Goal: Information Seeking & Learning: Understand process/instructions

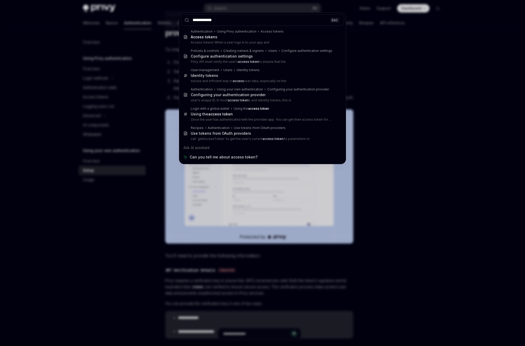
click at [419, 79] on div "**********" at bounding box center [262, 173] width 525 height 346
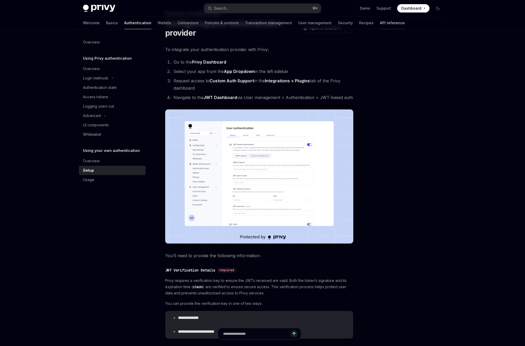
click at [380, 22] on link "API reference" at bounding box center [392, 23] width 25 height 13
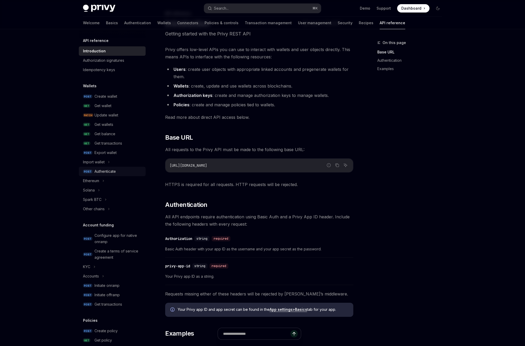
click at [110, 174] on div "Authenticate" at bounding box center [104, 171] width 21 height 6
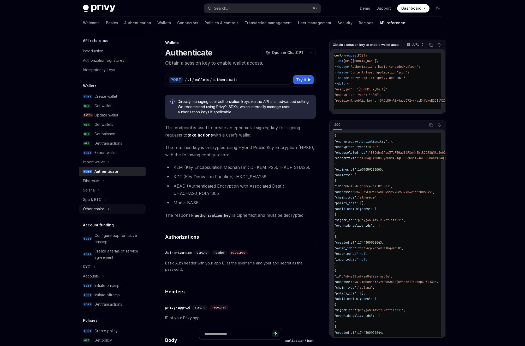
click at [93, 210] on div "Other chains" at bounding box center [94, 209] width 22 height 6
type textarea "*"
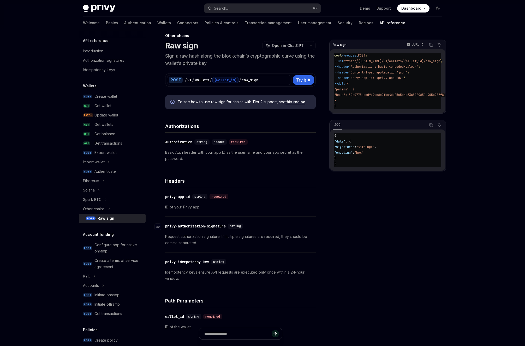
scroll to position [8, 0]
click at [249, 5] on button "Search... ⌘ K" at bounding box center [262, 8] width 117 height 9
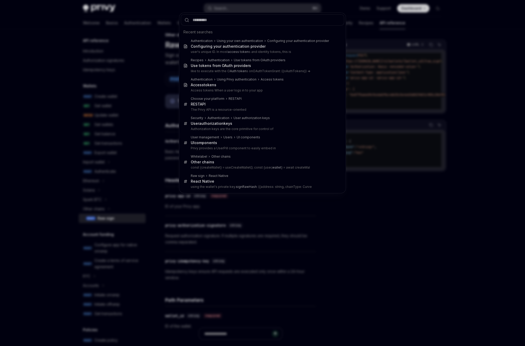
type input "**********"
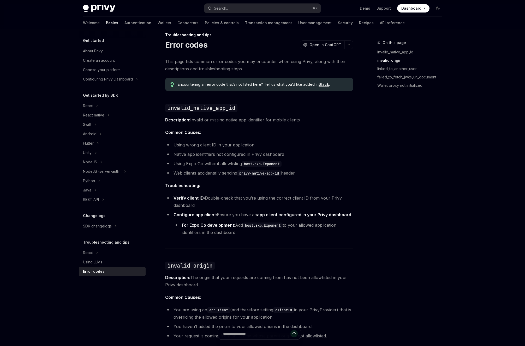
scroll to position [230, 0]
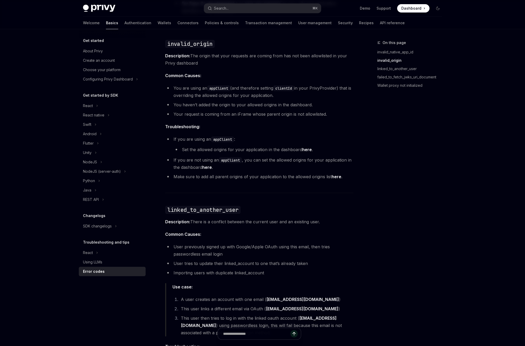
click at [307, 151] on link "here" at bounding box center [307, 149] width 10 height 5
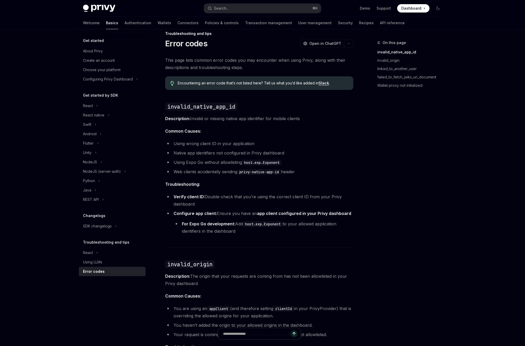
scroll to position [0, 0]
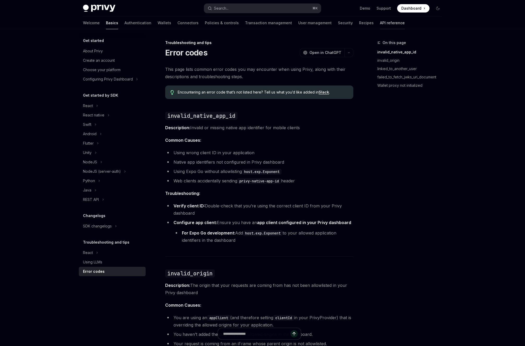
click at [380, 21] on link "API reference" at bounding box center [392, 23] width 25 height 13
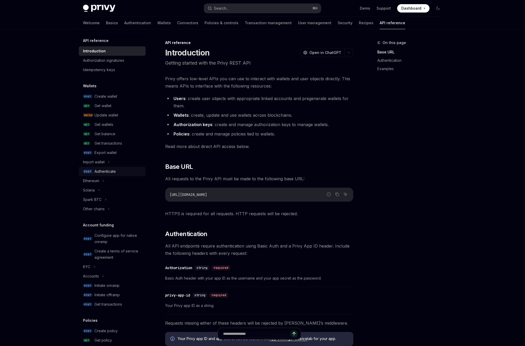
click at [106, 169] on div "Authenticate" at bounding box center [104, 171] width 21 height 6
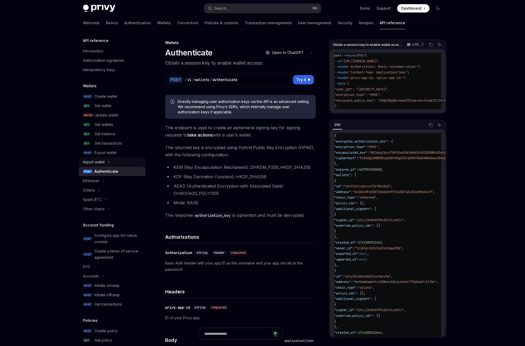
type textarea "*"
click at [470, 99] on div "Privy Docs home page Search... ⌘ K Demo Support Dashboard Dashboard Search... N…" at bounding box center [262, 348] width 525 height 697
click at [421, 45] on icon "button" at bounding box center [422, 45] width 4 height 4
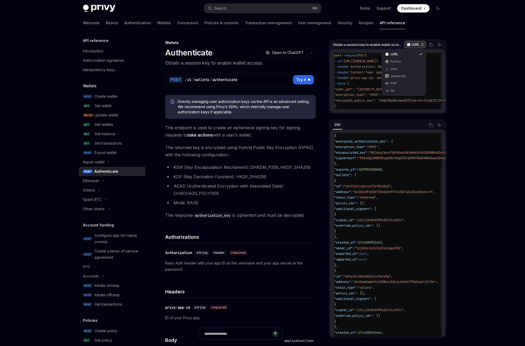
click at [421, 45] on icon "button" at bounding box center [422, 45] width 4 height 4
click at [432, 45] on icon "Copy the contents from the code block" at bounding box center [431, 45] width 4 height 4
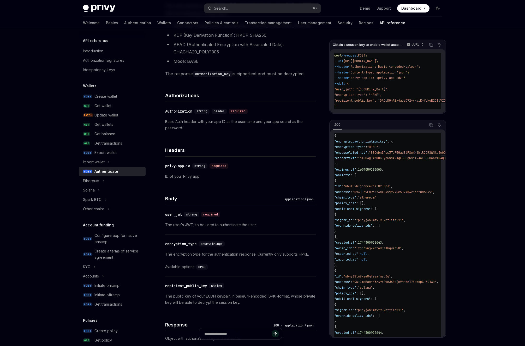
scroll to position [143, 0]
click at [487, 216] on div "Privy Docs home page Search... ⌘ K Demo Support Dashboard Dashboard Search... N…" at bounding box center [262, 205] width 525 height 697
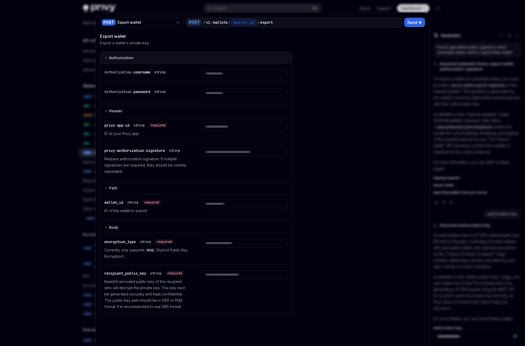
scroll to position [359, 0]
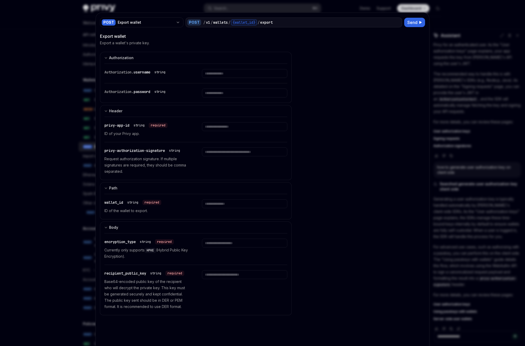
click at [270, 15] on div "POST Export wallet POST / v1 / wallets / {wallet_id} / export Send Export walle…" at bounding box center [262, 187] width 333 height 348
click at [257, 10] on div at bounding box center [262, 173] width 525 height 346
type textarea "*"
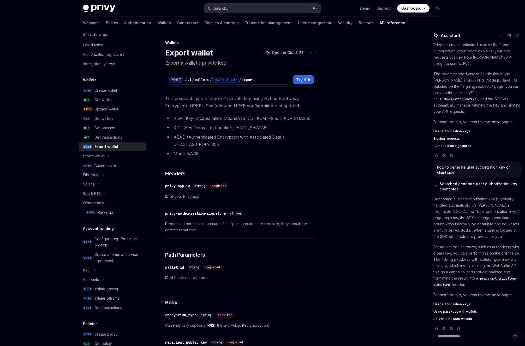
click at [240, 8] on button "Search... ⌘ K" at bounding box center [262, 8] width 117 height 9
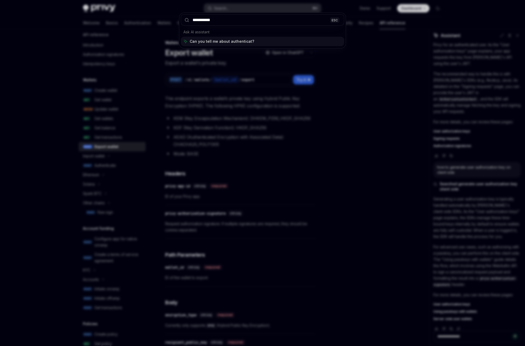
type input "**********"
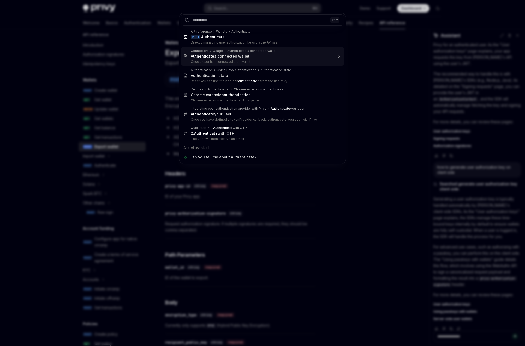
type textarea "*"
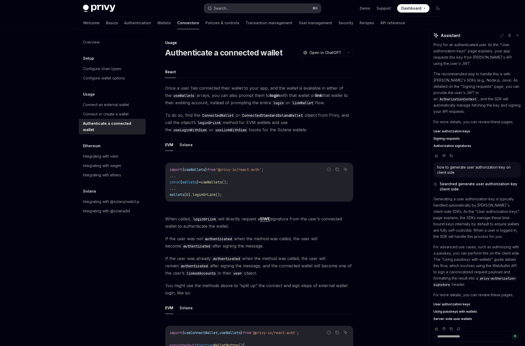
click at [249, 9] on button "Search... ⌘ K" at bounding box center [262, 8] width 117 height 9
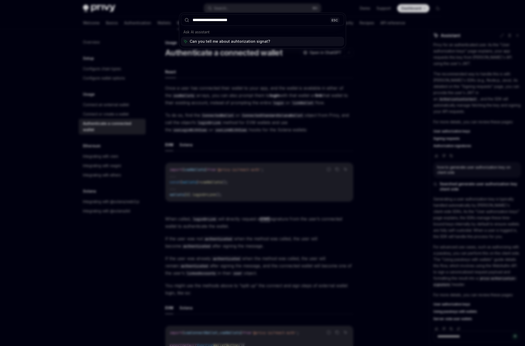
type input "**********"
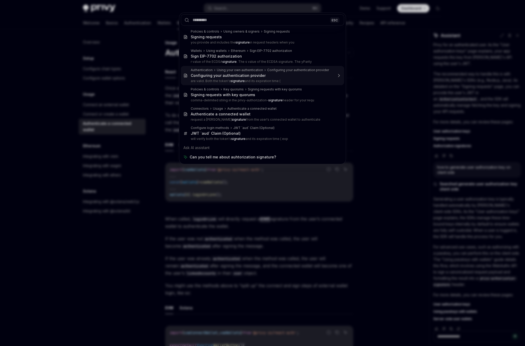
type textarea "*"
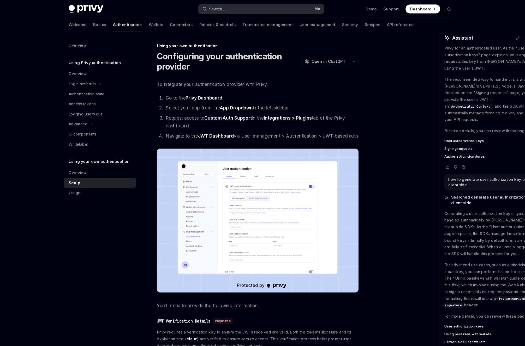
click at [263, 10] on button "Search... ⌘ K" at bounding box center [262, 8] width 117 height 9
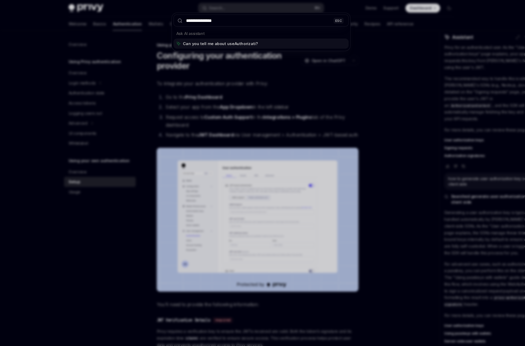
type input "**********"
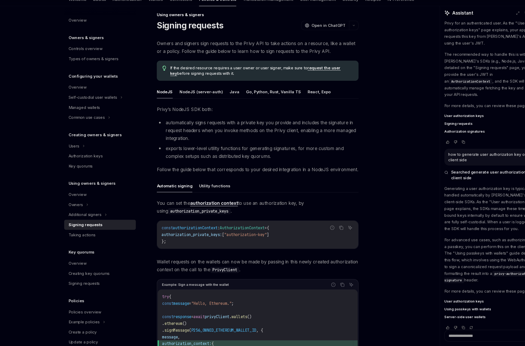
scroll to position [5, 0]
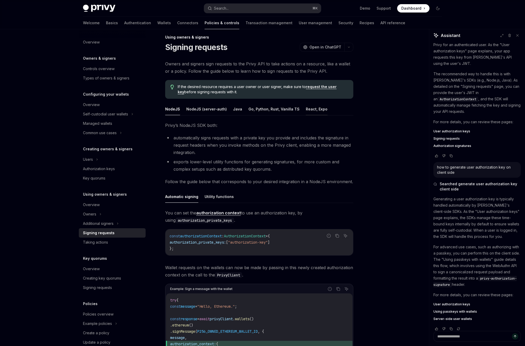
click at [307, 112] on button "React, Expo" at bounding box center [317, 109] width 22 height 12
type textarea "*"
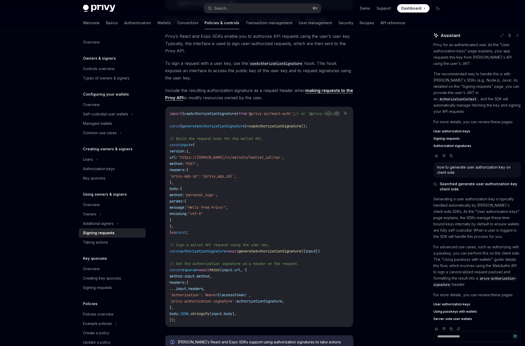
scroll to position [95, 0]
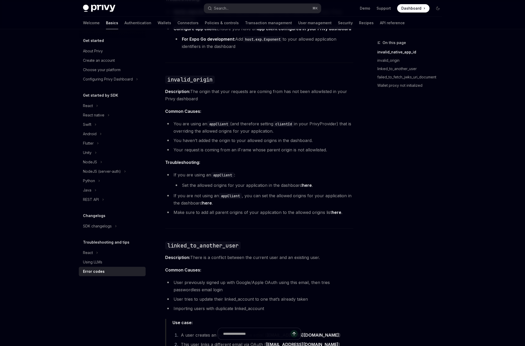
scroll to position [191, 0]
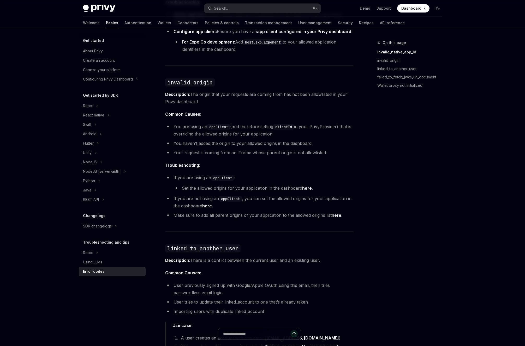
click at [256, 1] on div "Privy Docs home page Search... ⌘ K Demo Support Dashboard Dashboard Search..." at bounding box center [262, 8] width 359 height 17
click at [255, 7] on button "Search... ⌘ K" at bounding box center [262, 8] width 117 height 9
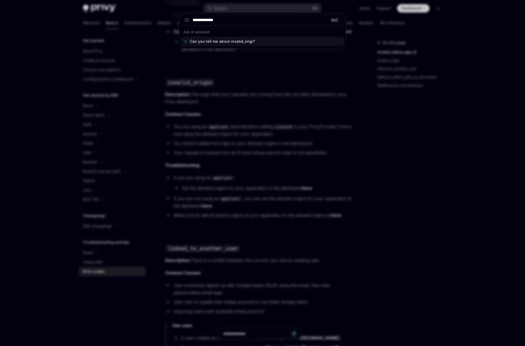
type input "**********"
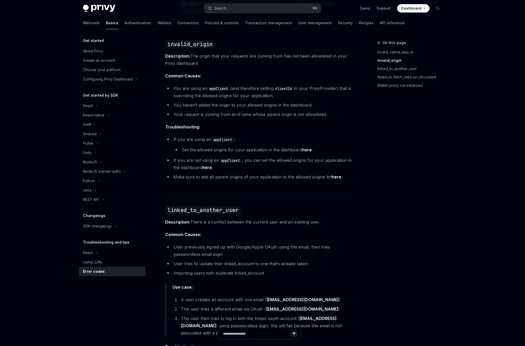
scroll to position [230, 0]
click at [100, 163] on icon at bounding box center [101, 162] width 2 height 6
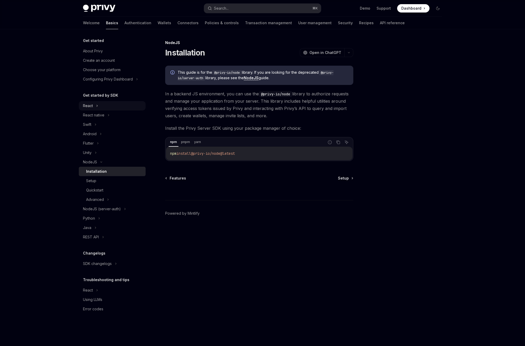
click at [92, 107] on div "React" at bounding box center [88, 106] width 10 height 6
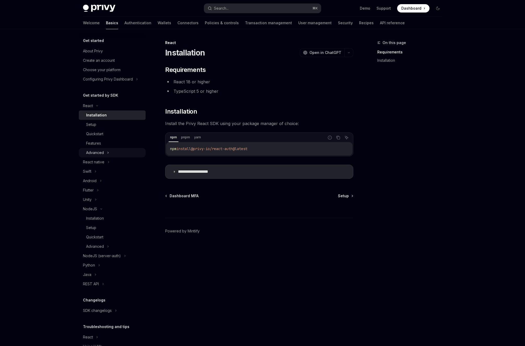
click at [107, 151] on icon at bounding box center [108, 153] width 2 height 6
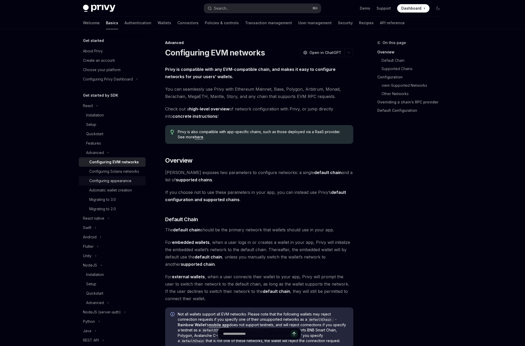
click at [119, 185] on link "Configuring appearance" at bounding box center [112, 180] width 67 height 9
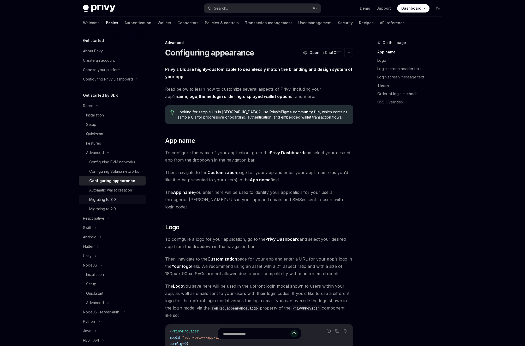
click at [110, 199] on div "Migrating to 3.0" at bounding box center [102, 200] width 27 height 6
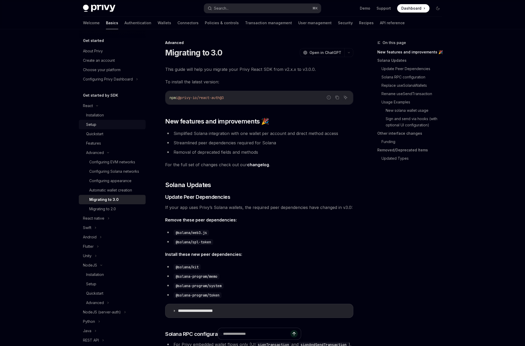
click at [104, 129] on link "Setup" at bounding box center [112, 124] width 67 height 9
type textarea "*"
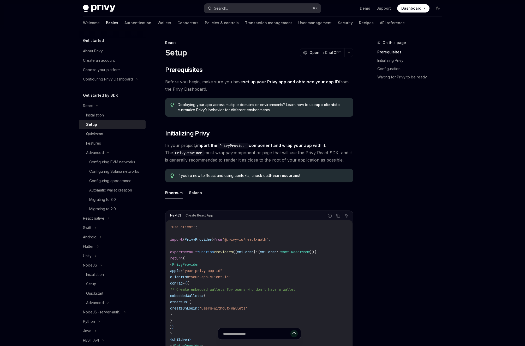
click at [234, 7] on button "Search... ⌘ K" at bounding box center [262, 8] width 117 height 9
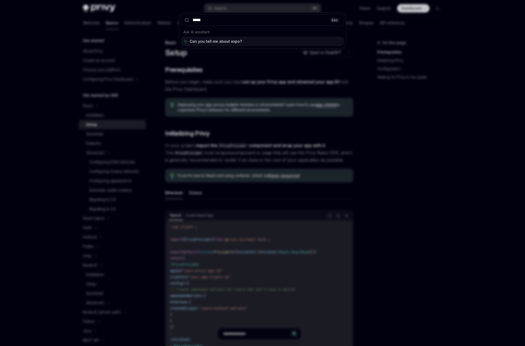
type input "******"
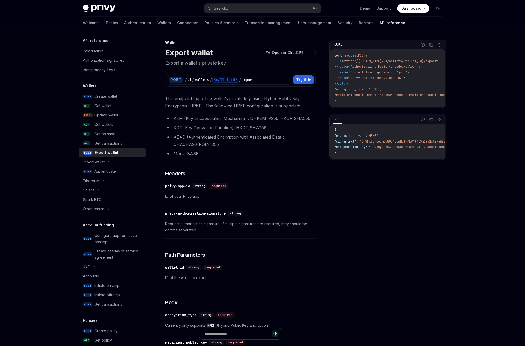
scroll to position [29, 0]
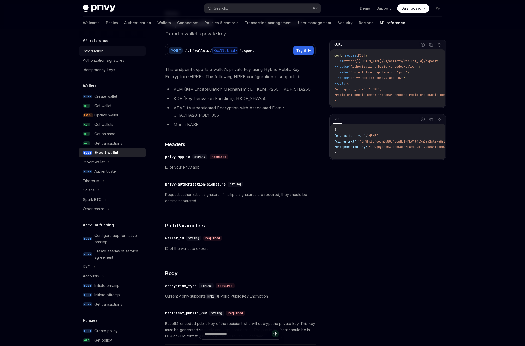
click at [91, 48] on div "Introduction" at bounding box center [93, 51] width 20 height 6
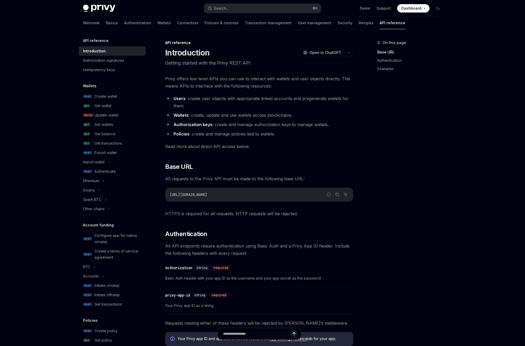
click at [232, 195] on code "https://api.privy.io" at bounding box center [259, 195] width 179 height 6
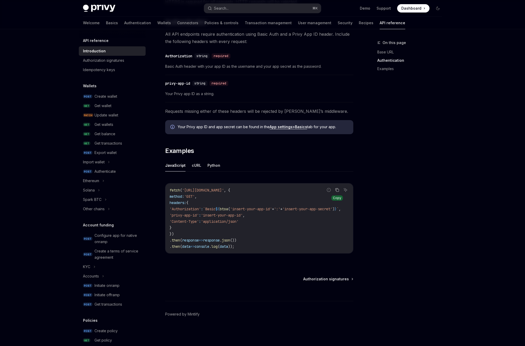
click at [337, 188] on icon "Copy the contents from the code block" at bounding box center [337, 190] width 4 height 4
click at [370, 155] on div "On this page Base URL Authentication Examples" at bounding box center [406, 193] width 79 height 307
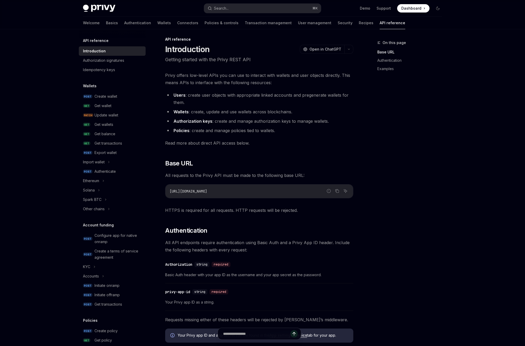
scroll to position [3, 0]
click at [379, 63] on link "Authentication" at bounding box center [411, 60] width 69 height 8
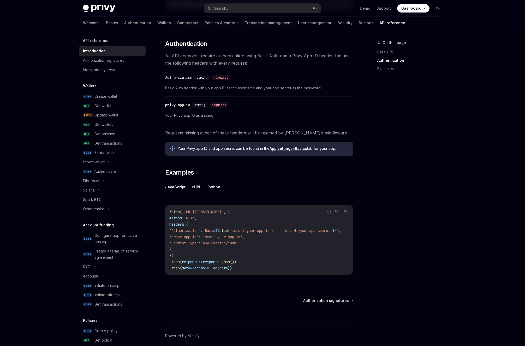
scroll to position [0, 31]
click at [99, 118] on div "Update wallet" at bounding box center [106, 115] width 24 height 6
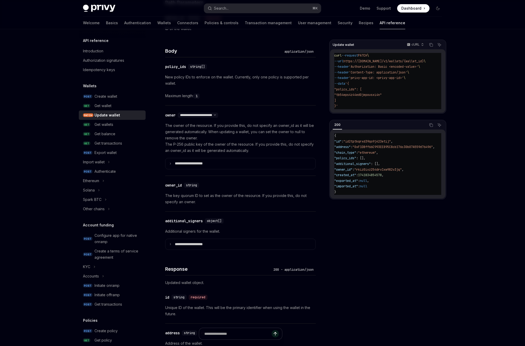
scroll to position [245, 0]
click at [102, 168] on div "Authenticate" at bounding box center [104, 171] width 21 height 6
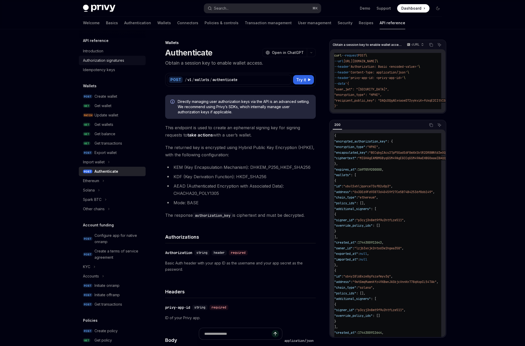
click at [114, 59] on div "Authorization signatures" at bounding box center [103, 60] width 41 height 6
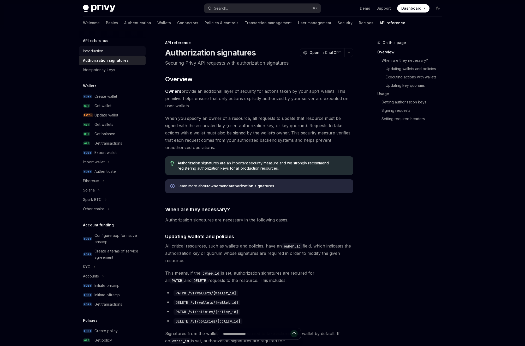
click at [95, 52] on div "Introduction" at bounding box center [93, 51] width 20 height 6
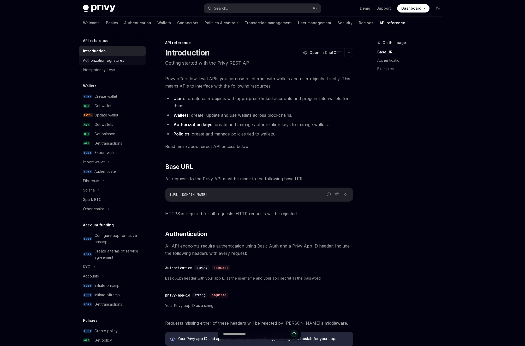
click at [99, 62] on div "Authorization signatures" at bounding box center [103, 60] width 41 height 6
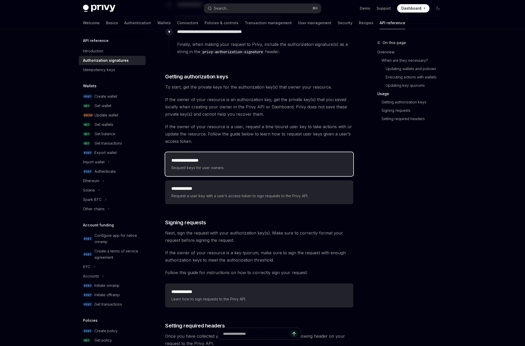
scroll to position [631, 0]
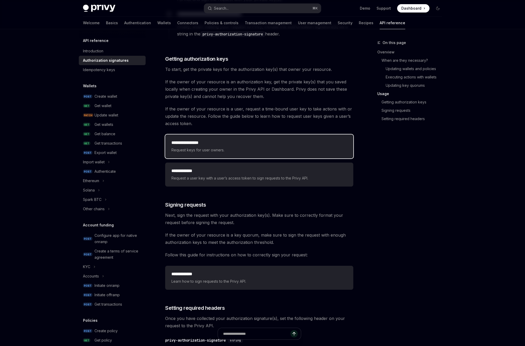
click at [241, 143] on h2 "**********" at bounding box center [259, 143] width 176 height 6
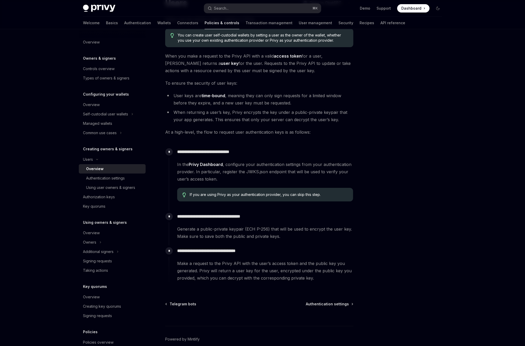
scroll to position [51, 0]
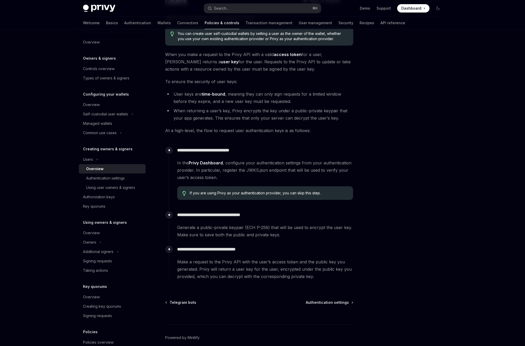
click at [210, 164] on link "Privy Dashboard" at bounding box center [206, 162] width 34 height 5
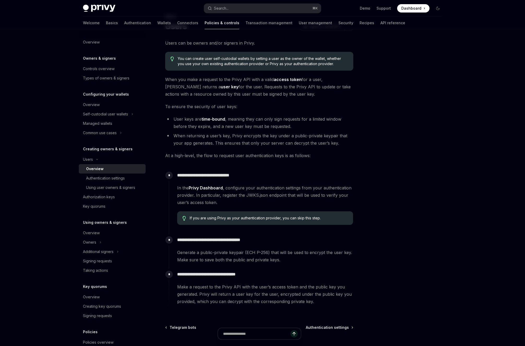
scroll to position [26, 0]
click at [221, 89] on strong "user key" at bounding box center [230, 86] width 18 height 5
click at [221, 87] on strong "user key" at bounding box center [230, 86] width 18 height 5
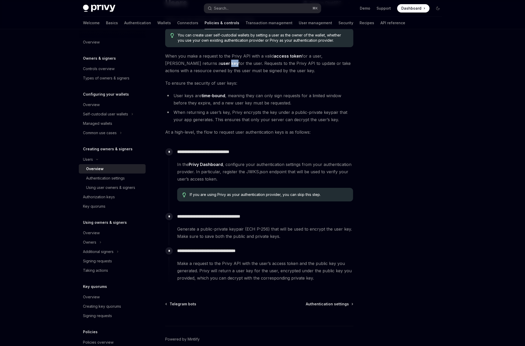
scroll to position [51, 0]
click at [335, 304] on span "Authentication settings" at bounding box center [327, 303] width 43 height 5
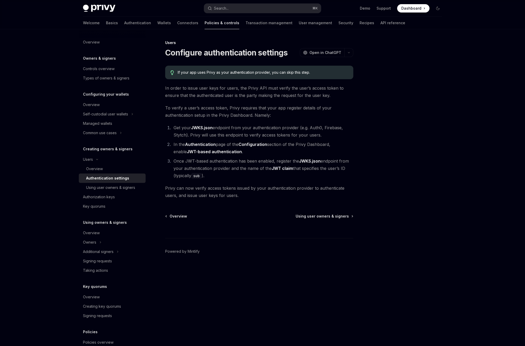
click at [211, 152] on strong "JWT-based authentication" at bounding box center [214, 151] width 55 height 5
type textarea "*"
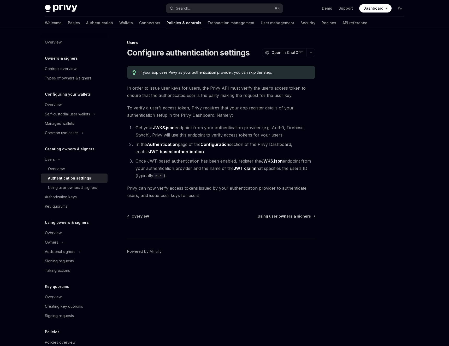
click at [180, 146] on li "In the Authentication page of the Configuration section of the Privy Dashboard,…" at bounding box center [224, 148] width 181 height 15
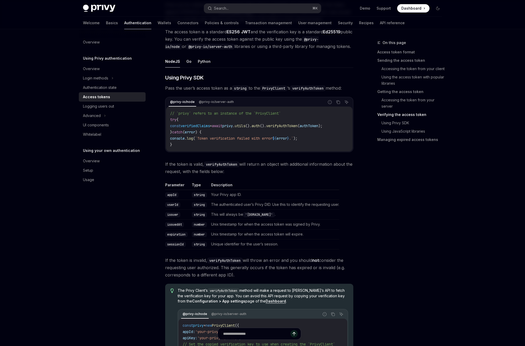
scroll to position [790, 0]
click at [330, 102] on icon "Report incorrect code" at bounding box center [330, 103] width 4 height 4
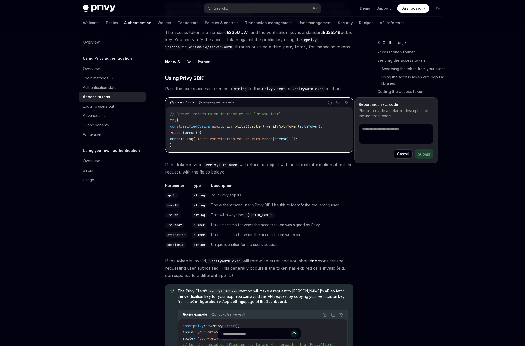
click at [401, 153] on button "Cancel" at bounding box center [403, 153] width 19 height 9
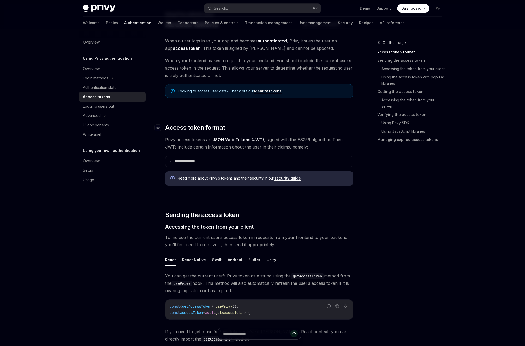
scroll to position [29, 0]
click at [320, 159] on summary "**********" at bounding box center [258, 161] width 187 height 11
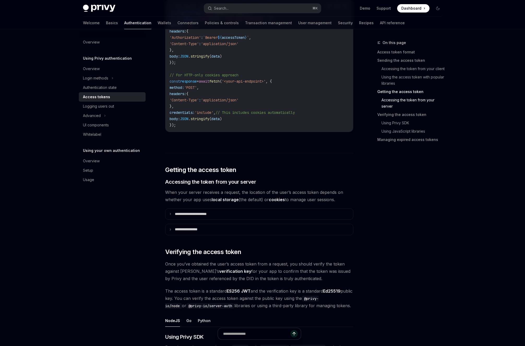
scroll to position [707, 0]
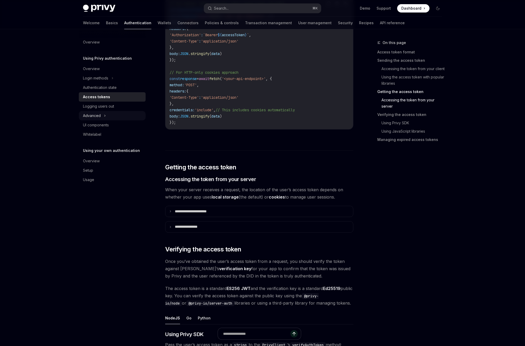
click at [100, 114] on div "Advanced" at bounding box center [92, 116] width 18 height 6
click at [99, 125] on button "MFA" at bounding box center [112, 124] width 67 height 9
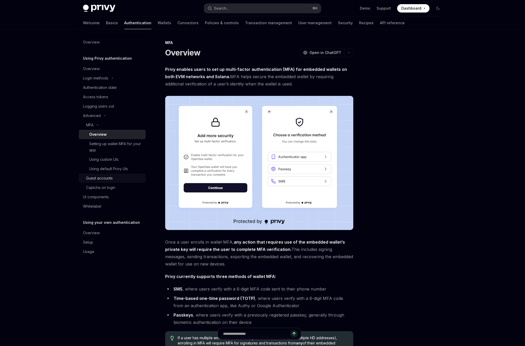
click at [122, 177] on div "Guest accounts" at bounding box center [114, 178] width 56 height 6
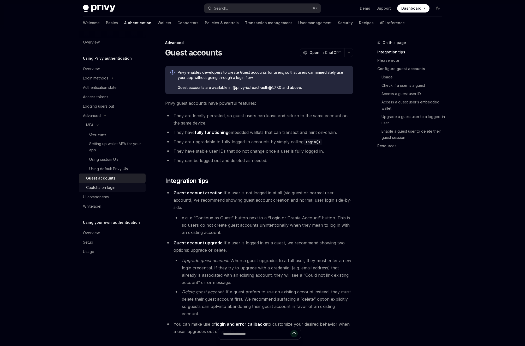
click at [117, 185] on div "Captcha on login" at bounding box center [114, 188] width 56 height 6
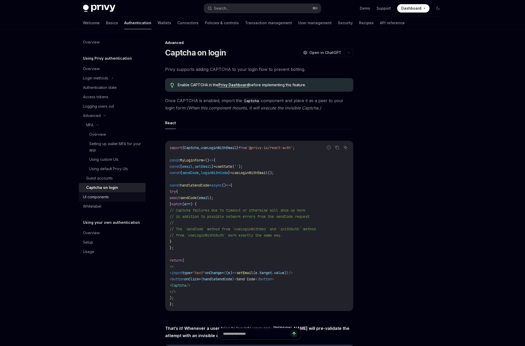
click at [111, 195] on div "UI components" at bounding box center [112, 197] width 59 height 6
type textarea "*"
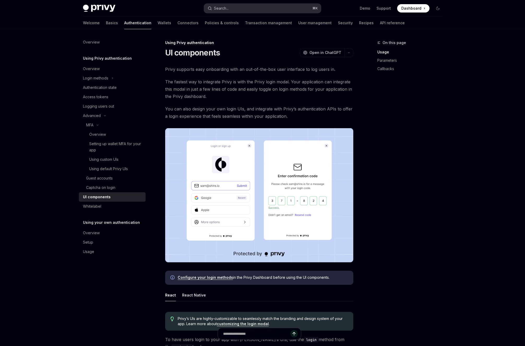
click at [236, 8] on button "Search... ⌘ K" at bounding box center [262, 8] width 117 height 9
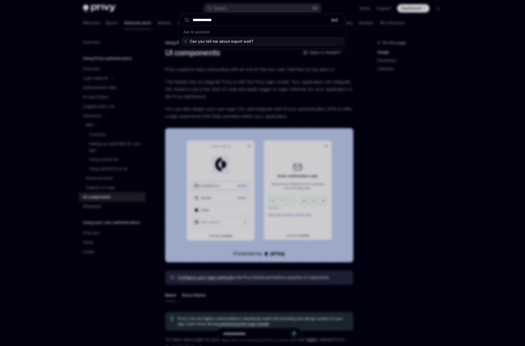
type input "**********"
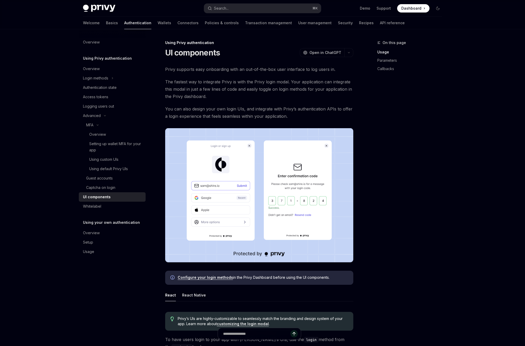
type textarea "*"
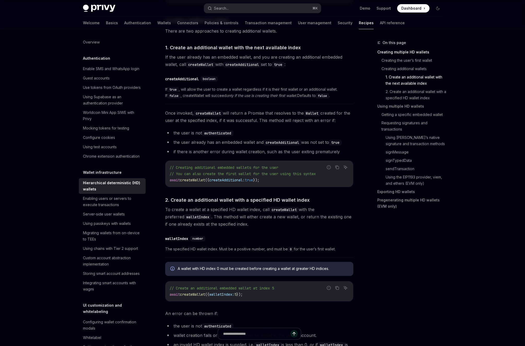
scroll to position [271, 0]
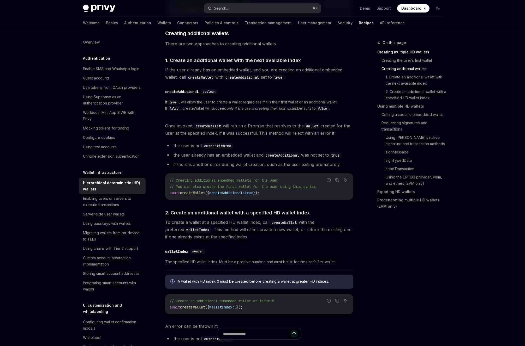
click at [273, 8] on button "Search... ⌘ K" at bounding box center [262, 8] width 117 height 9
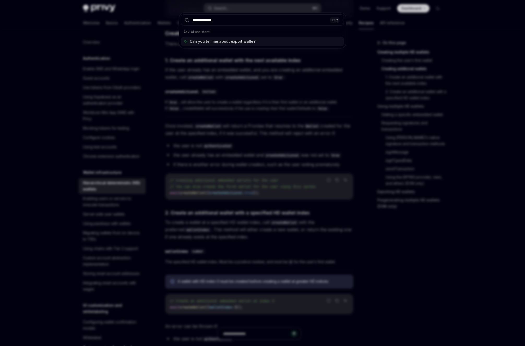
type input "**********"
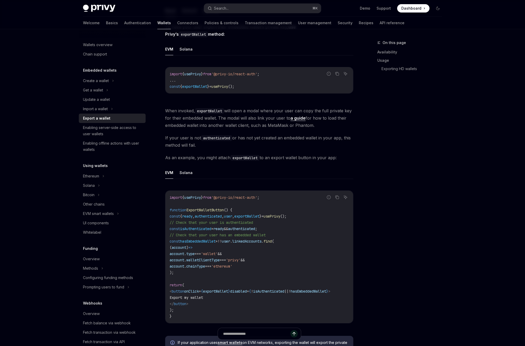
scroll to position [167, 0]
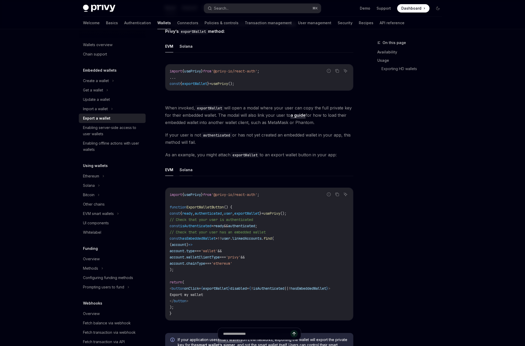
click at [188, 170] on button "Solana" at bounding box center [185, 170] width 13 height 12
type textarea "*"
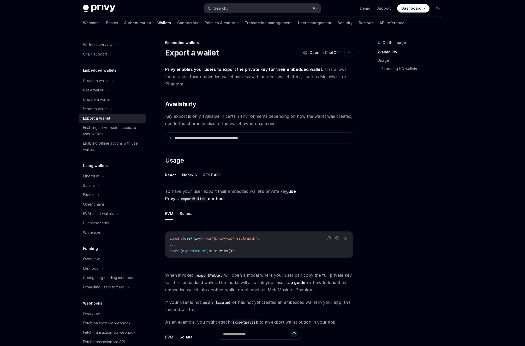
click at [269, 7] on button "Search... ⌘ K" at bounding box center [262, 8] width 117 height 9
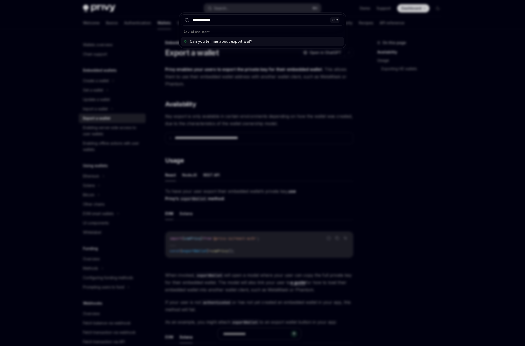
type input "**********"
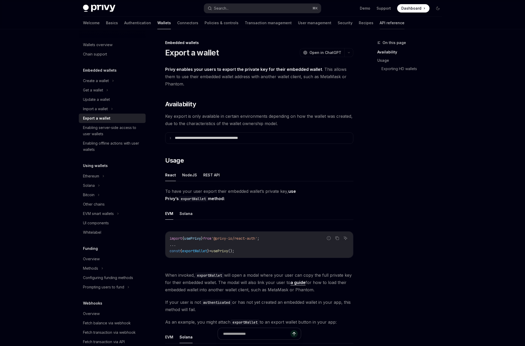
click at [379, 21] on link "API reference" at bounding box center [391, 23] width 25 height 13
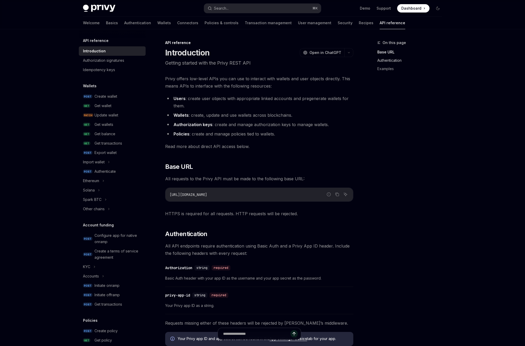
click at [395, 64] on link "Authentication" at bounding box center [411, 60] width 69 height 8
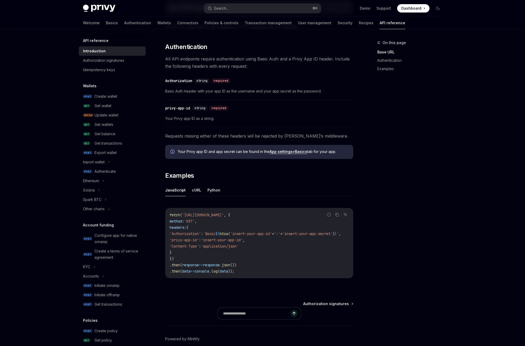
scroll to position [190, 0]
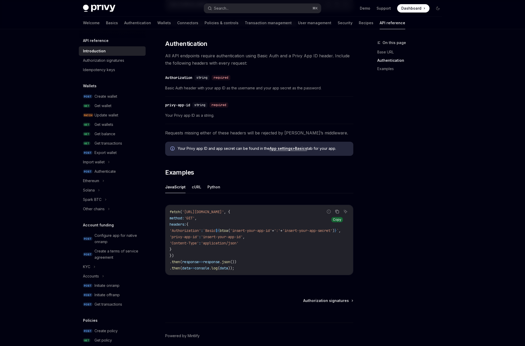
click at [338, 210] on icon "Copy the contents from the code block" at bounding box center [337, 212] width 4 height 4
click at [100, 193] on button "Solana" at bounding box center [112, 190] width 67 height 9
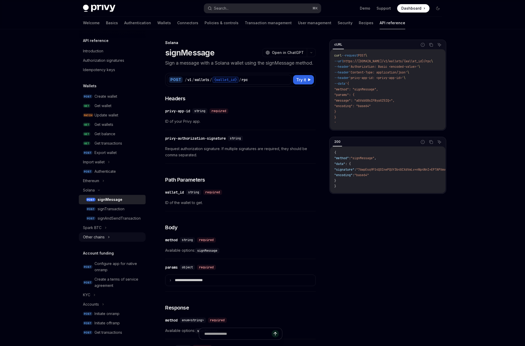
click at [106, 237] on button "Other chains" at bounding box center [112, 237] width 67 height 9
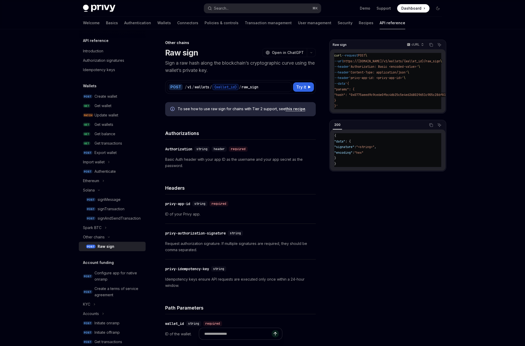
click at [112, 245] on div "Raw sign" at bounding box center [106, 247] width 17 height 6
click at [112, 173] on div "Authenticate" at bounding box center [104, 171] width 21 height 6
type textarea "*"
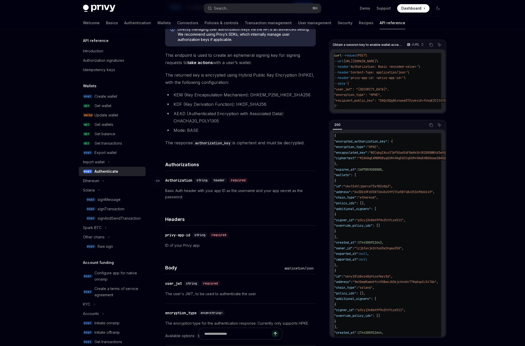
scroll to position [74, 0]
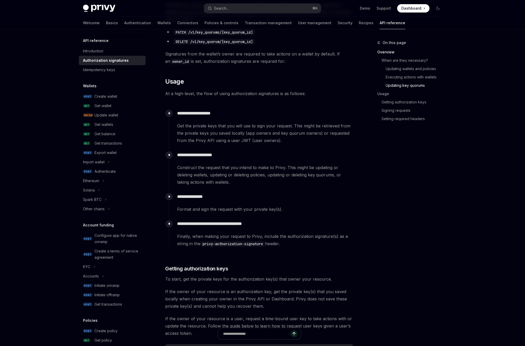
scroll to position [422, 0]
click at [299, 145] on div "**********" at bounding box center [261, 127] width 184 height 42
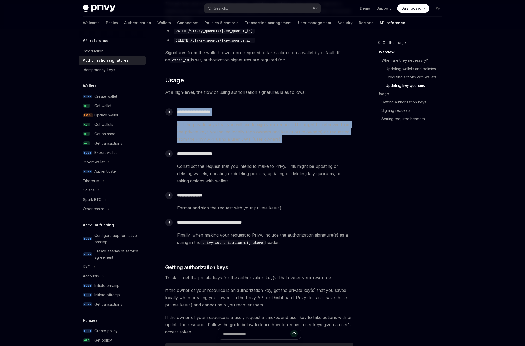
drag, startPoint x: 303, startPoint y: 143, endPoint x: 177, endPoint y: 108, distance: 131.1
click at [177, 108] on div "**********" at bounding box center [261, 124] width 184 height 37
copy div "**********"
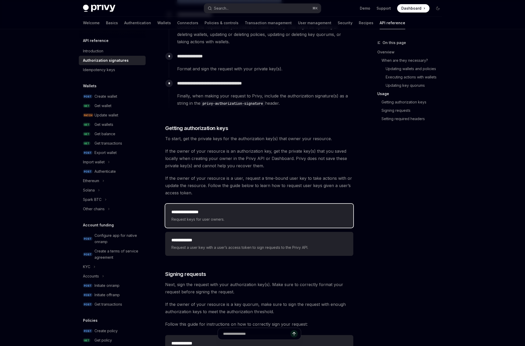
scroll to position [562, 0]
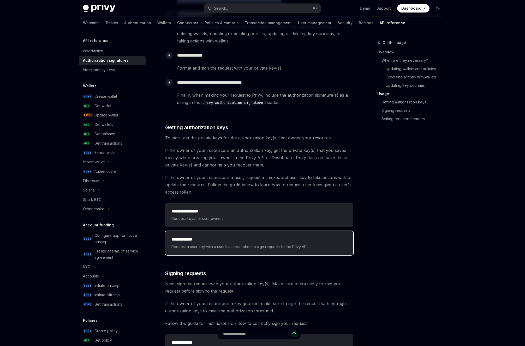
click at [231, 248] on span "Request a user key with a user’s access token to sign requests to the Privy API." at bounding box center [259, 247] width 176 height 6
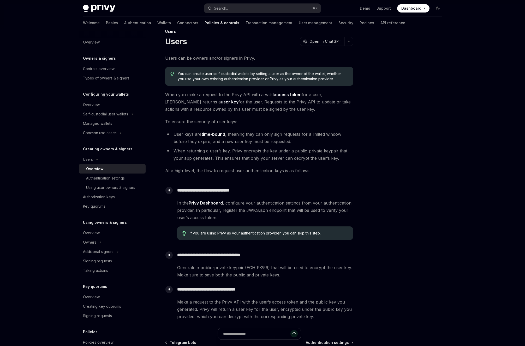
scroll to position [75, 0]
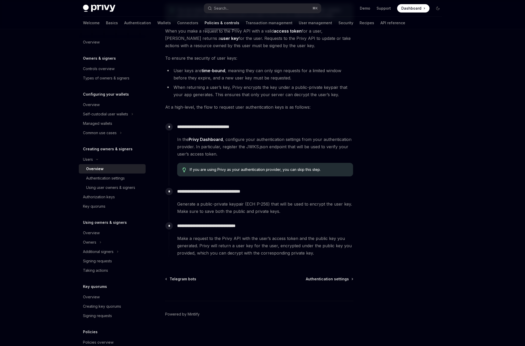
click at [325, 282] on div at bounding box center [259, 291] width 188 height 19
click at [323, 279] on span "Authentication settings" at bounding box center [327, 279] width 43 height 5
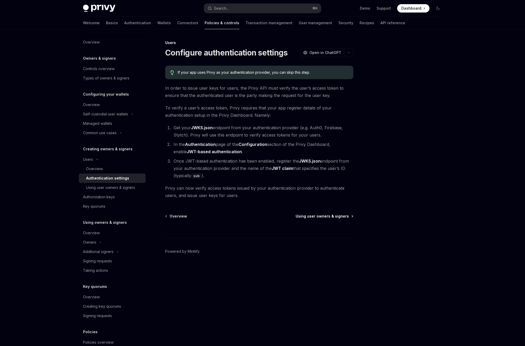
click at [320, 218] on span "Using user owners & signers" at bounding box center [321, 216] width 53 height 5
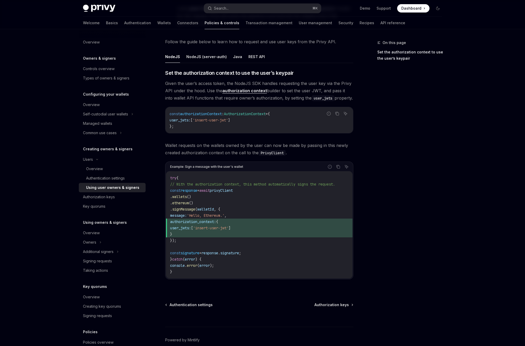
scroll to position [178, 0]
click at [108, 200] on div "Authorization keys" at bounding box center [99, 197] width 32 height 6
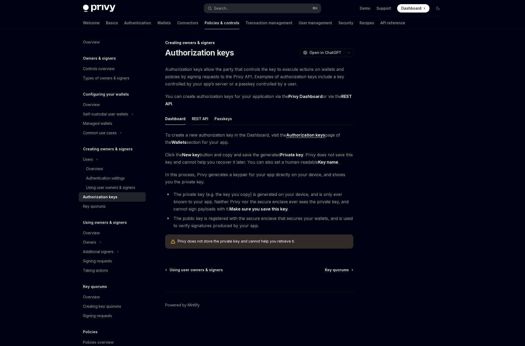
click at [201, 122] on button "REST API" at bounding box center [200, 119] width 16 height 12
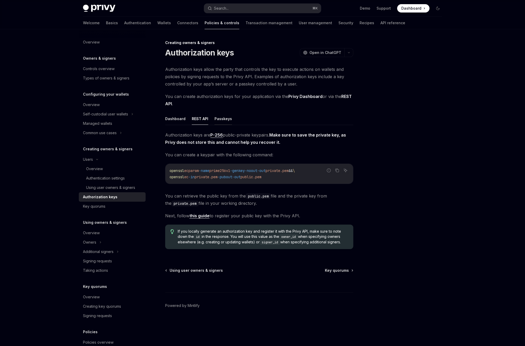
click at [223, 123] on button "Passkeys" at bounding box center [222, 119] width 17 height 12
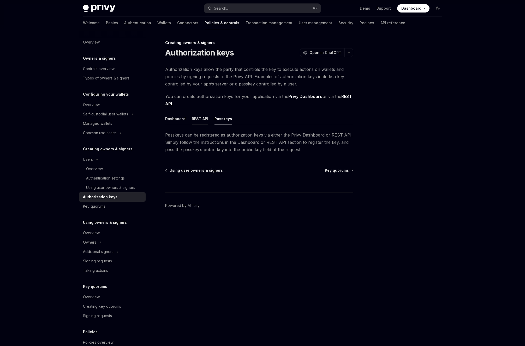
click at [206, 121] on button "REST API" at bounding box center [200, 119] width 16 height 12
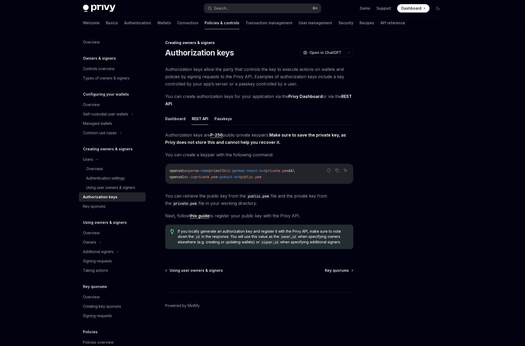
click at [186, 121] on ul "Dashboard REST API Passkeys" at bounding box center [259, 119] width 188 height 13
click at [184, 120] on button "Dashboard" at bounding box center [175, 119] width 20 height 12
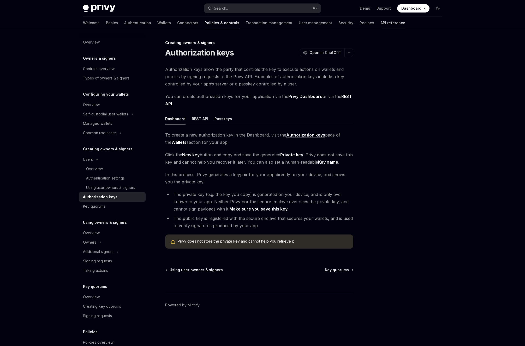
click at [380, 22] on link "API reference" at bounding box center [392, 23] width 25 height 13
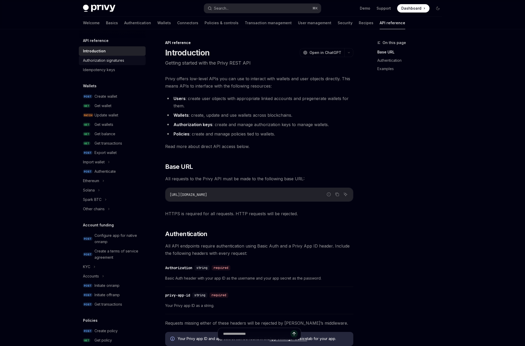
click at [106, 61] on div "Authorization signatures" at bounding box center [103, 60] width 41 height 6
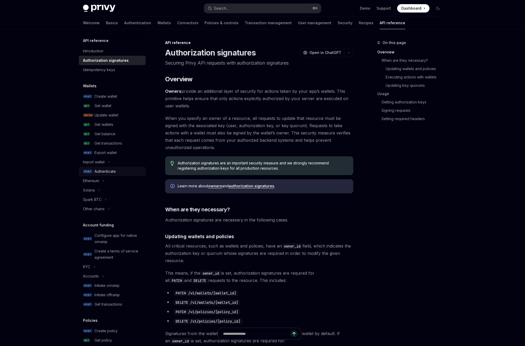
click at [110, 170] on div "Authenticate" at bounding box center [104, 171] width 21 height 6
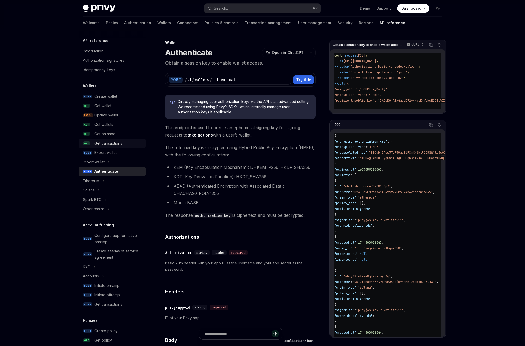
click at [115, 144] on div "Get transactions" at bounding box center [108, 143] width 28 height 6
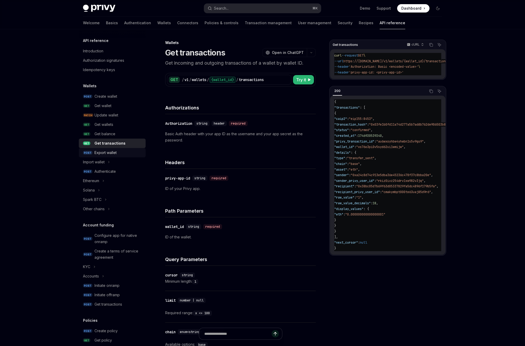
click at [114, 150] on div "Export wallet" at bounding box center [105, 153] width 22 height 6
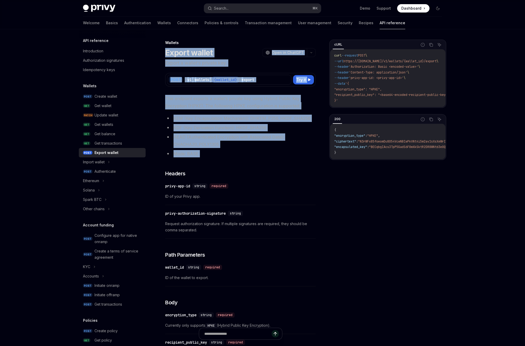
drag, startPoint x: 162, startPoint y: 50, endPoint x: 272, endPoint y: 160, distance: 155.1
click at [272, 160] on div "Wallets Export wallet OpenAI Open in ChatGPT Export a wallet’s private key. Ope…" at bounding box center [191, 307] width 250 height 534
copy div "Export wallet OpenAI Open in ChatGPT Export a wallet’s private key. OpenAI Open…"
click at [429, 47] on button "Copy the contents from the code block" at bounding box center [430, 44] width 7 height 7
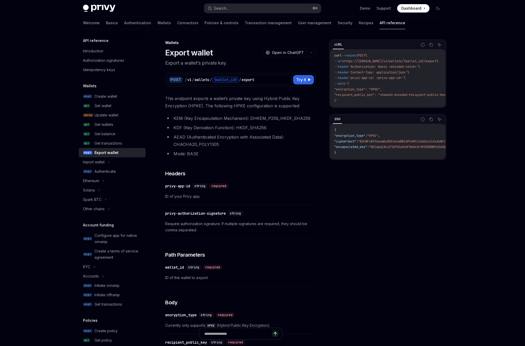
click at [326, 180] on div "cURL Report incorrect code Copy Ask AI curl --request POST \ --url https://api.…" at bounding box center [262, 301] width 367 height 544
click at [274, 232] on span "Request authorization signature. If multiple signatures are required, they shou…" at bounding box center [240, 227] width 150 height 13
drag, startPoint x: 276, startPoint y: 231, endPoint x: 171, endPoint y: 225, distance: 104.5
click at [171, 225] on span "Request authorization signature. If multiple signatures are required, they shou…" at bounding box center [240, 227] width 150 height 13
click at [246, 229] on span "Request authorization signature. If multiple signatures are required, they shou…" at bounding box center [240, 227] width 150 height 13
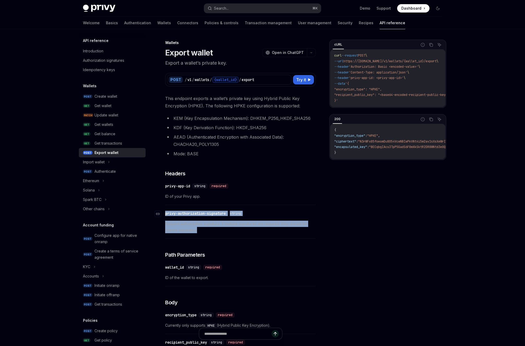
drag, startPoint x: 226, startPoint y: 234, endPoint x: 166, endPoint y: 212, distance: 64.0
click at [166, 212] on div "​ privy-authorization-signature string Request authorization signature. If mult…" at bounding box center [240, 223] width 150 height 31
copy div "privy-authorization-signature string Request authorization signature. If multip…"
click at [111, 169] on div "Authenticate" at bounding box center [104, 171] width 21 height 6
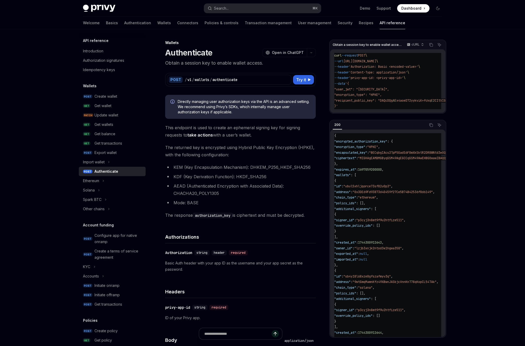
type textarea "*"
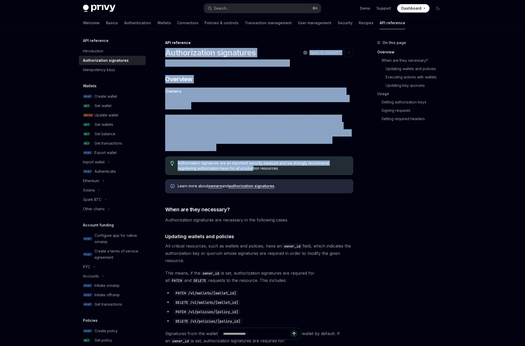
drag, startPoint x: 164, startPoint y: 46, endPoint x: 251, endPoint y: 169, distance: 150.6
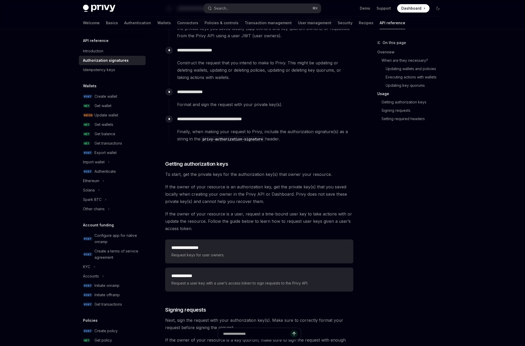
scroll to position [571, 0]
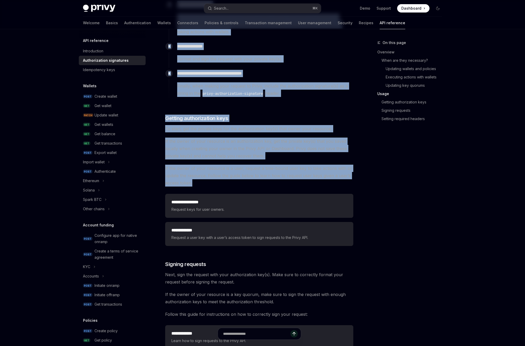
click at [247, 181] on span "If the owner of your resource is a user, request a time-bound user key to take …" at bounding box center [259, 176] width 188 height 22
copy div "Loremipsumdol sitametcon AdipIS Elit se DoeiUSM Temporin Utlab ETD magnaali eni…"
click at [302, 241] on div "**********" at bounding box center [259, 234] width 188 height 24
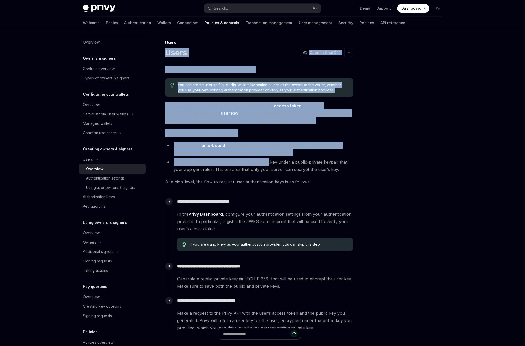
drag, startPoint x: 166, startPoint y: 54, endPoint x: 265, endPoint y: 164, distance: 147.7
click at [265, 164] on div "**********" at bounding box center [210, 231] width 288 height 382
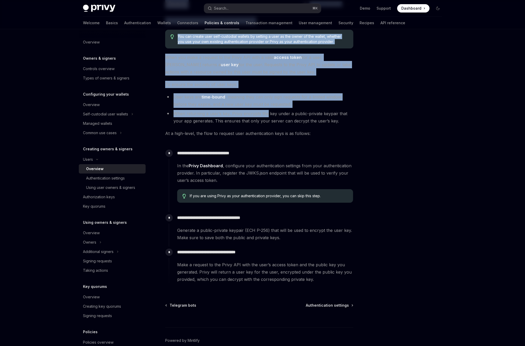
scroll to position [49, 0]
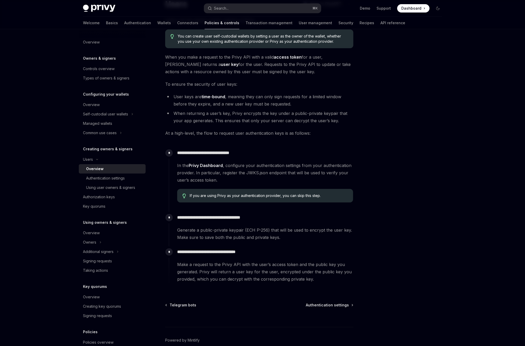
click at [257, 200] on div "If you are using Privy as your authentication provider, you can skip this step." at bounding box center [265, 196] width 176 height 14
click at [259, 197] on span "If you are using Privy as your authentication provider, you can skip this step." at bounding box center [269, 195] width 158 height 5
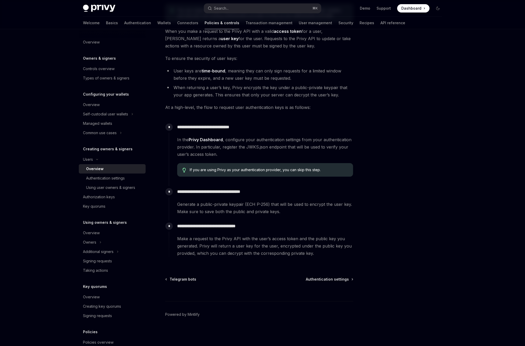
scroll to position [75, 0]
click at [380, 24] on link "API reference" at bounding box center [392, 23] width 25 height 13
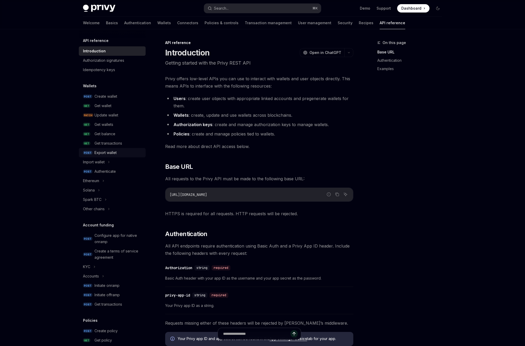
click at [119, 151] on div "Export wallet" at bounding box center [118, 153] width 48 height 6
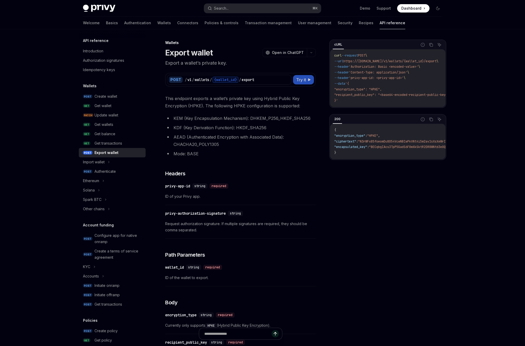
click at [301, 77] on span "Try it" at bounding box center [301, 80] width 10 height 6
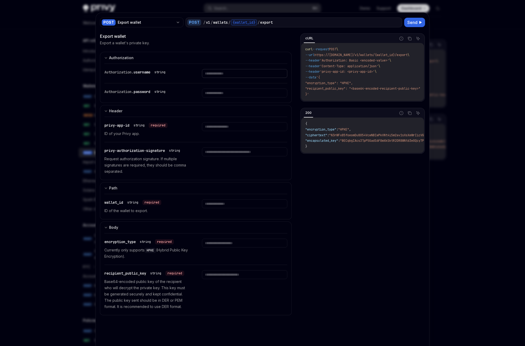
click at [238, 75] on input "text" at bounding box center [244, 73] width 85 height 9
click at [216, 103] on div "Authorization Basic Auth Authorization. username string Authorization. password…" at bounding box center [196, 184] width 192 height 264
drag, startPoint x: 211, startPoint y: 165, endPoint x: 167, endPoint y: 155, distance: 45.8
click at [167, 155] on div "privy-authorization-signature string Request authorization signature. If multip…" at bounding box center [195, 161] width 183 height 38
click at [167, 155] on div "privy-authorization-signature string Request authorization signature. If multip…" at bounding box center [146, 161] width 85 height 27
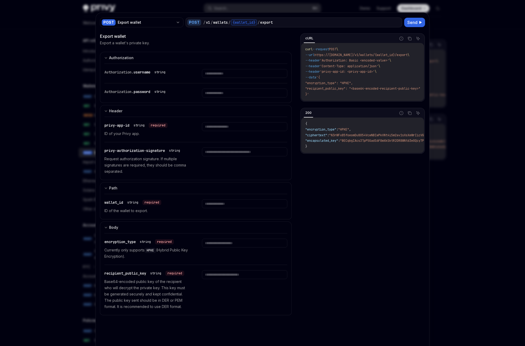
click at [56, 152] on div at bounding box center [262, 173] width 525 height 346
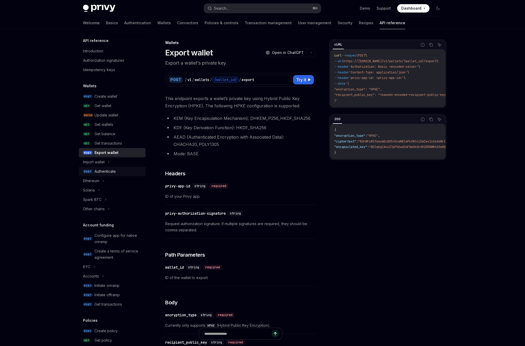
click at [105, 170] on div "Authenticate" at bounding box center [104, 171] width 21 height 6
type textarea "*"
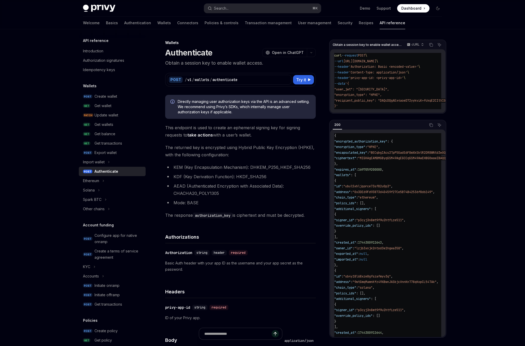
click at [270, 116] on div "Directly managing user authorization keys via the API is an advanced setting. W…" at bounding box center [240, 107] width 150 height 24
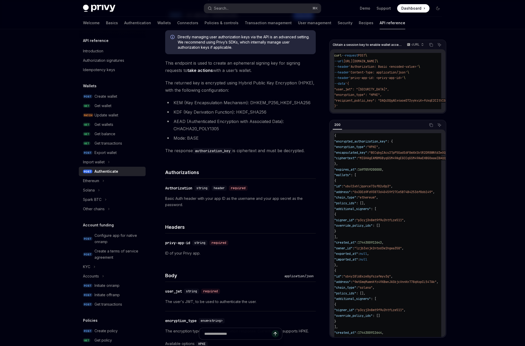
scroll to position [65, 0]
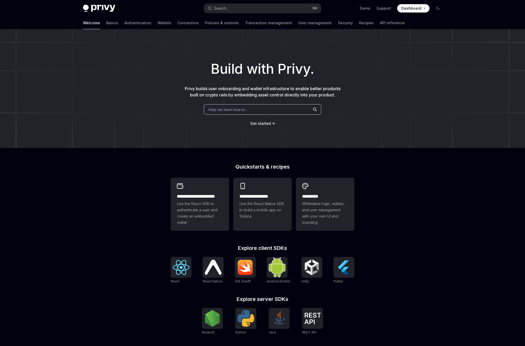
scroll to position [8, 0]
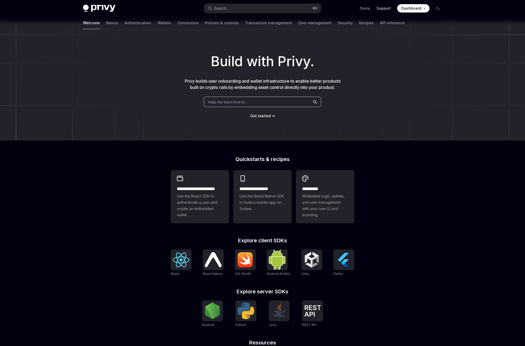
click at [390, 6] on link "Support" at bounding box center [383, 8] width 14 height 5
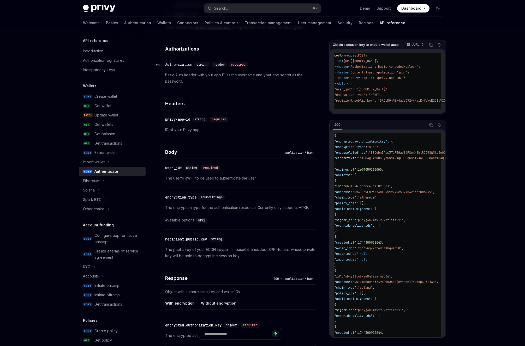
scroll to position [189, 0]
click at [100, 154] on div "Export wallet" at bounding box center [105, 153] width 22 height 6
type textarea "*"
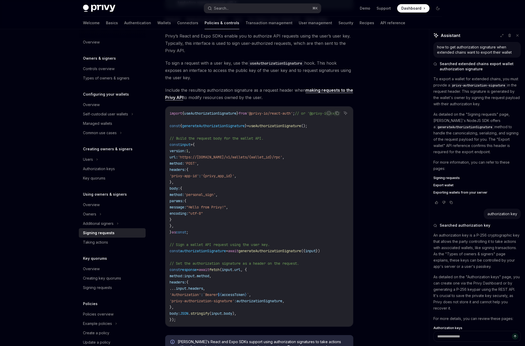
scroll to position [359, 0]
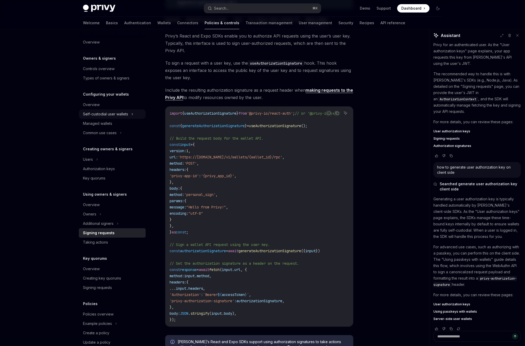
click at [120, 116] on div "Self-custodial user wallets" at bounding box center [105, 114] width 45 height 6
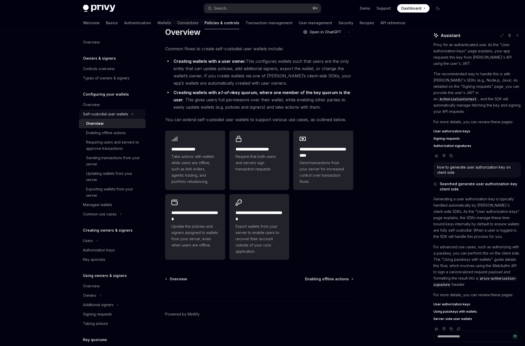
scroll to position [21, 0]
click at [120, 189] on div "Exporting wallets from your server" at bounding box center [114, 192] width 56 height 13
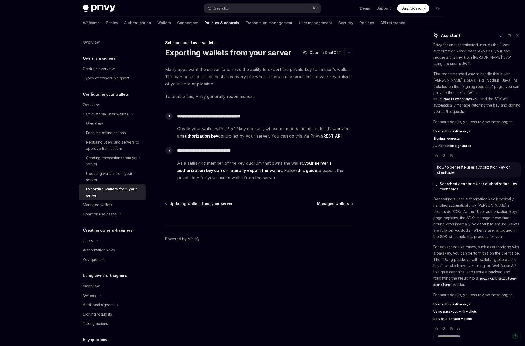
click at [238, 112] on div "**********" at bounding box center [261, 125] width 184 height 29
drag, startPoint x: 220, startPoint y: 115, endPoint x: 286, endPoint y: 114, distance: 65.7
click at [286, 114] on p "**********" at bounding box center [265, 116] width 176 height 7
click at [341, 205] on span "Managed wallets" at bounding box center [333, 203] width 32 height 5
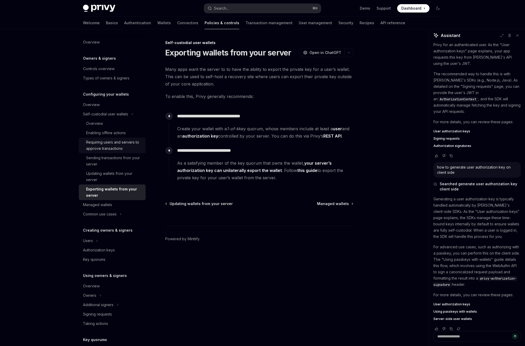
click at [130, 146] on div "Requiring users and servers to approve transactions" at bounding box center [114, 145] width 56 height 13
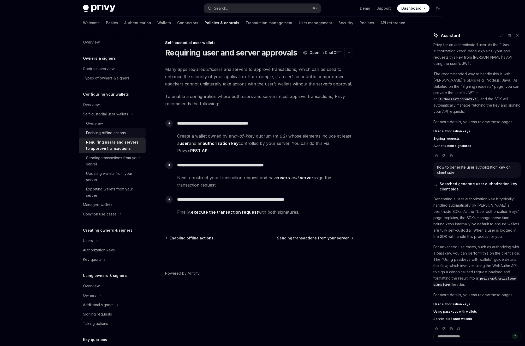
click at [124, 135] on div "Enabling offline actions" at bounding box center [106, 133] width 40 height 6
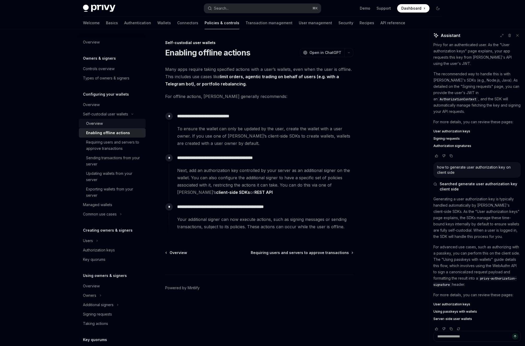
click at [105, 125] on div "Overview" at bounding box center [114, 123] width 56 height 6
type textarea "*"
